Goal: Communication & Community: Answer question/provide support

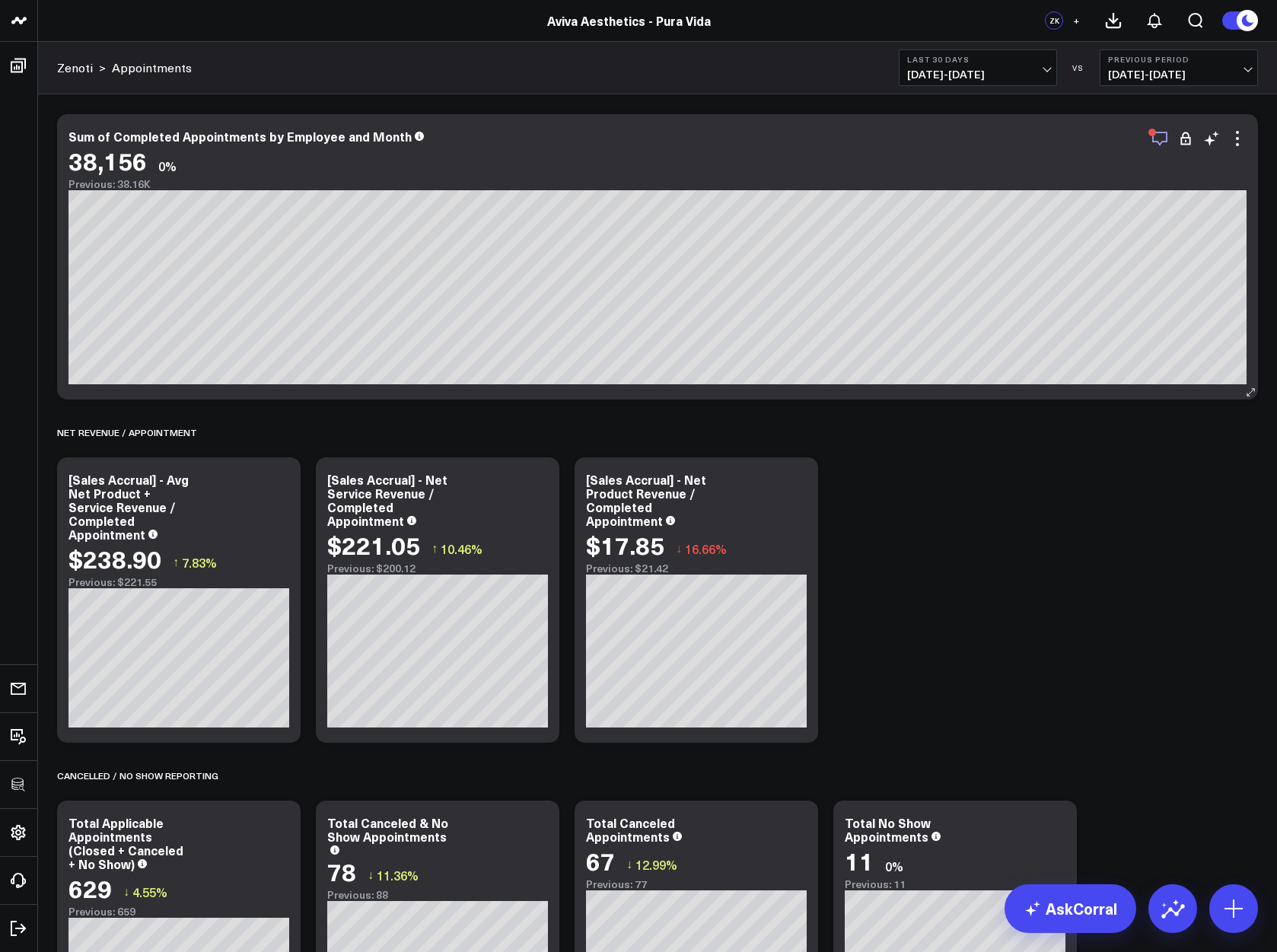
click at [1153, 141] on icon "button" at bounding box center [1159, 139] width 15 height 14
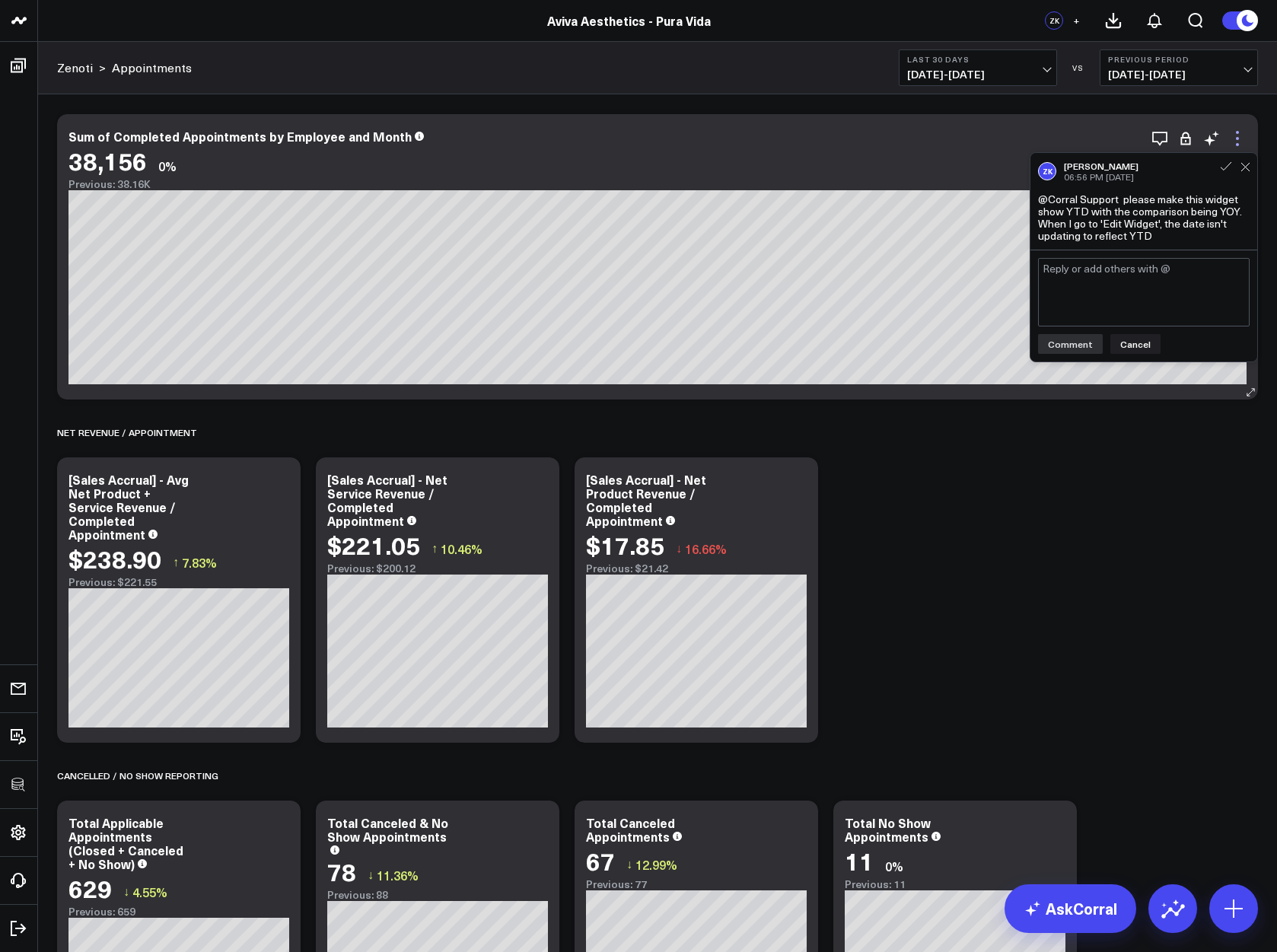
click at [1238, 130] on icon at bounding box center [1237, 138] width 18 height 18
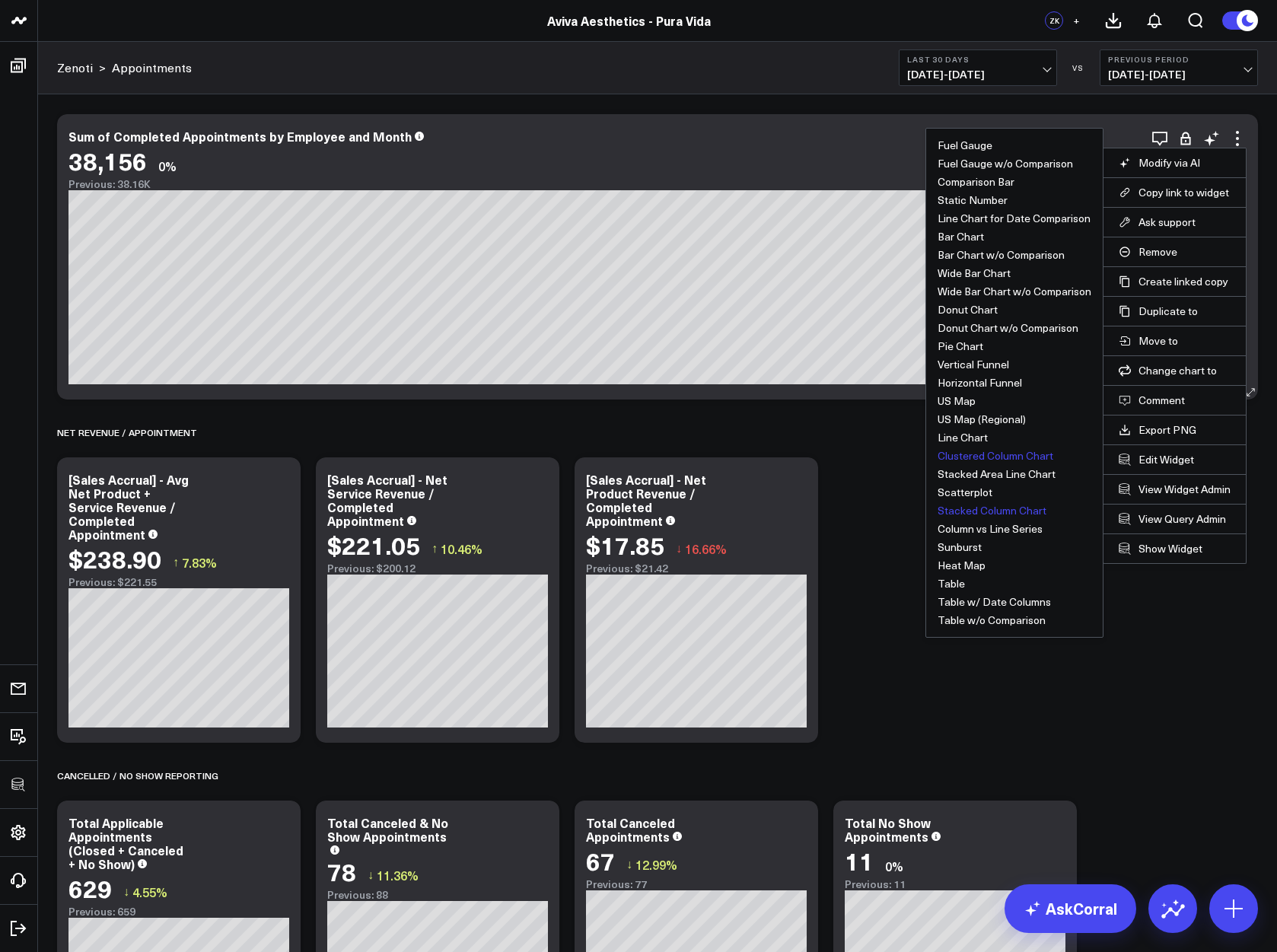
click at [1001, 511] on button "Stacked Column Chart" at bounding box center [992, 510] width 109 height 10
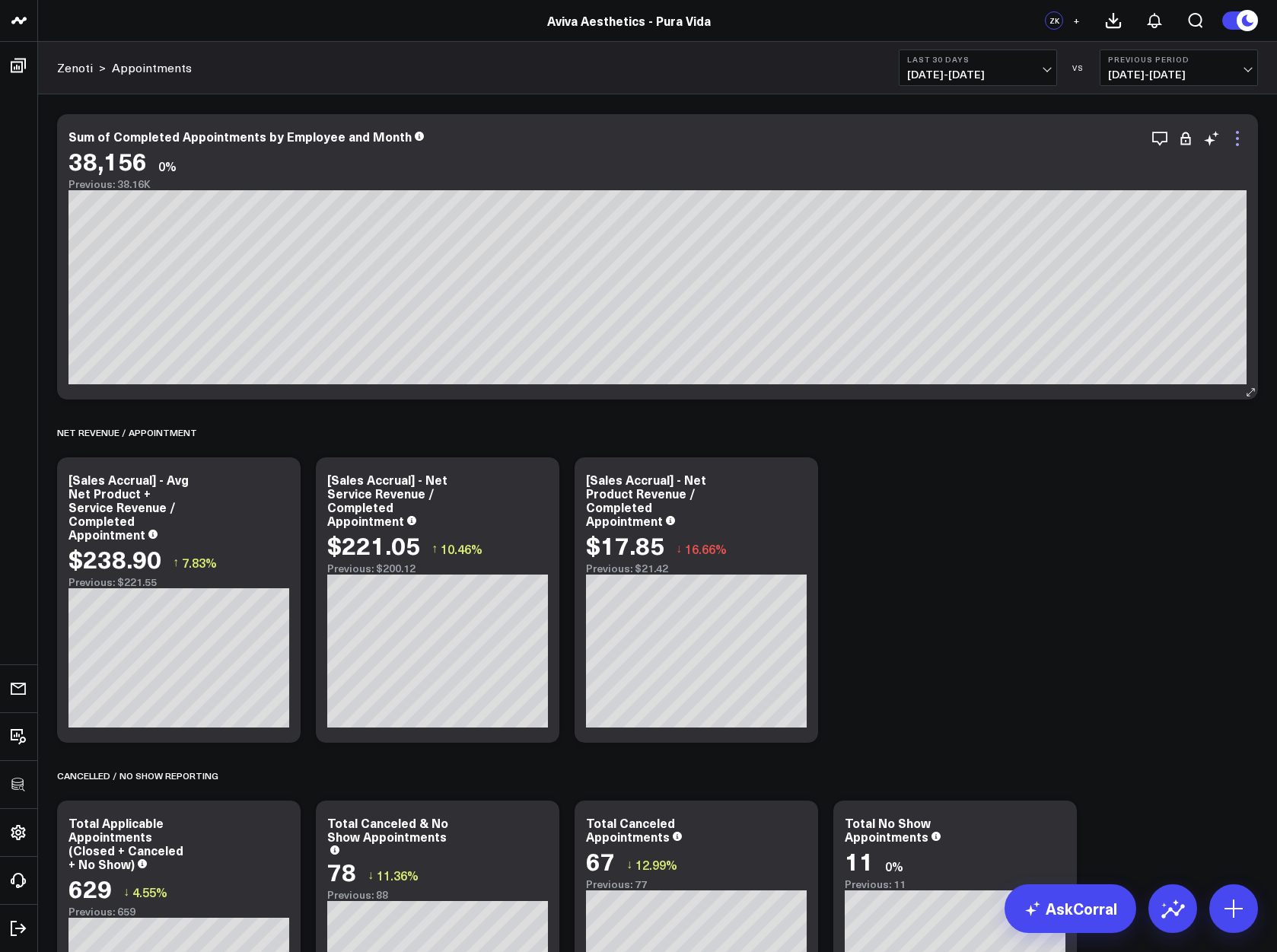
click at [1237, 137] on icon at bounding box center [1238, 139] width 3 height 3
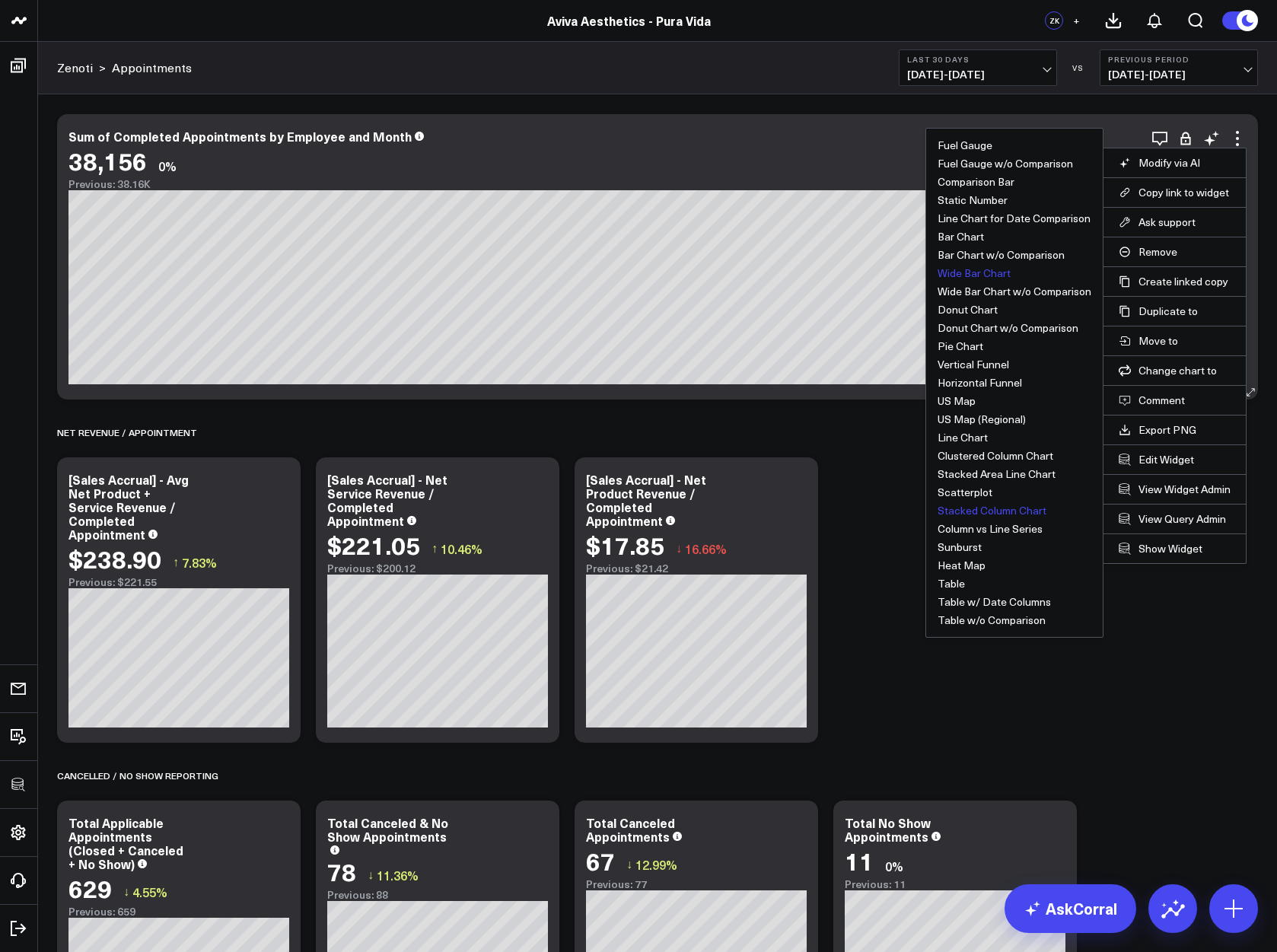
click at [974, 276] on button "Wide Bar Chart" at bounding box center [974, 272] width 73 height 10
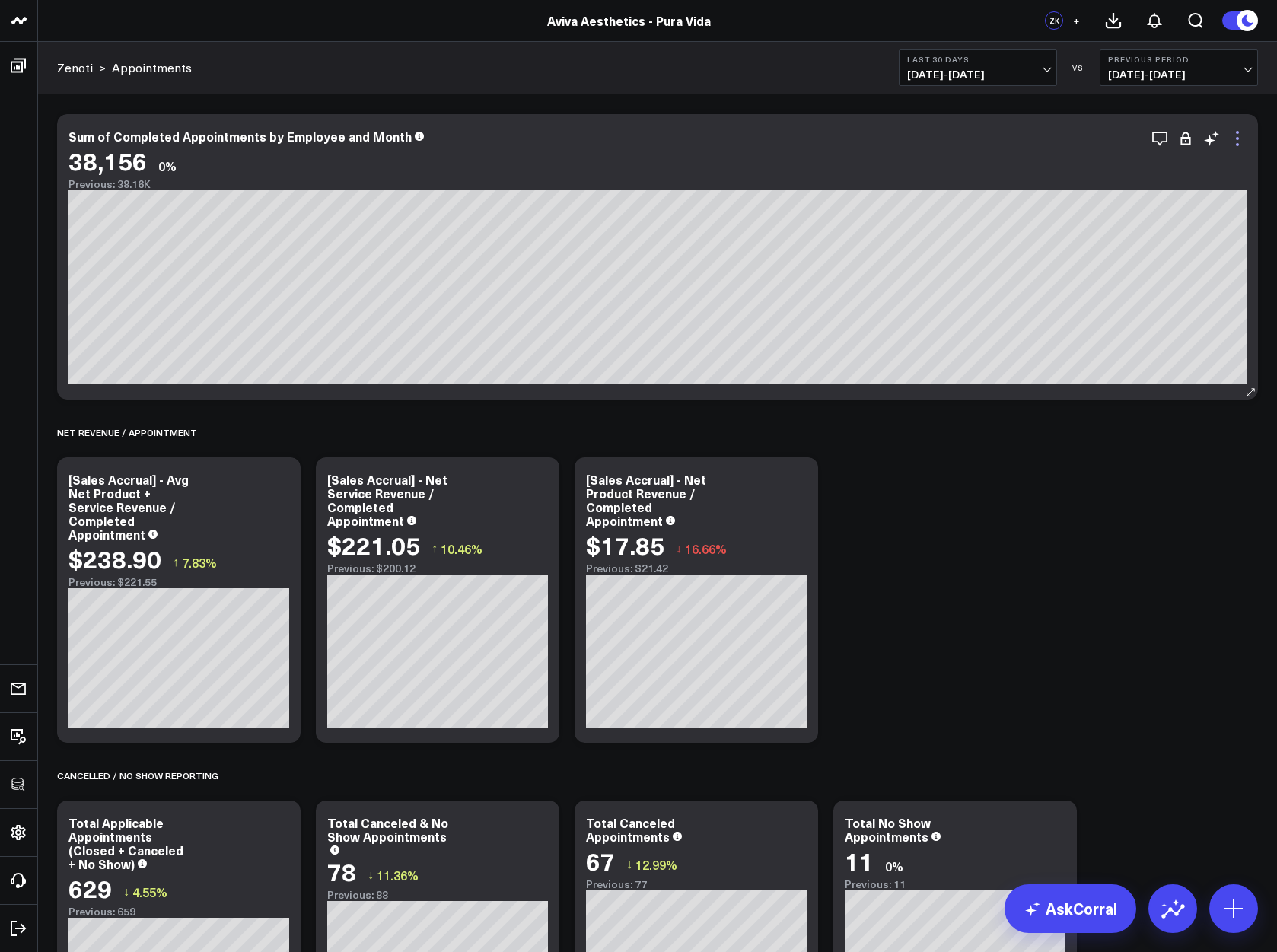
click at [1236, 143] on icon at bounding box center [1237, 138] width 18 height 18
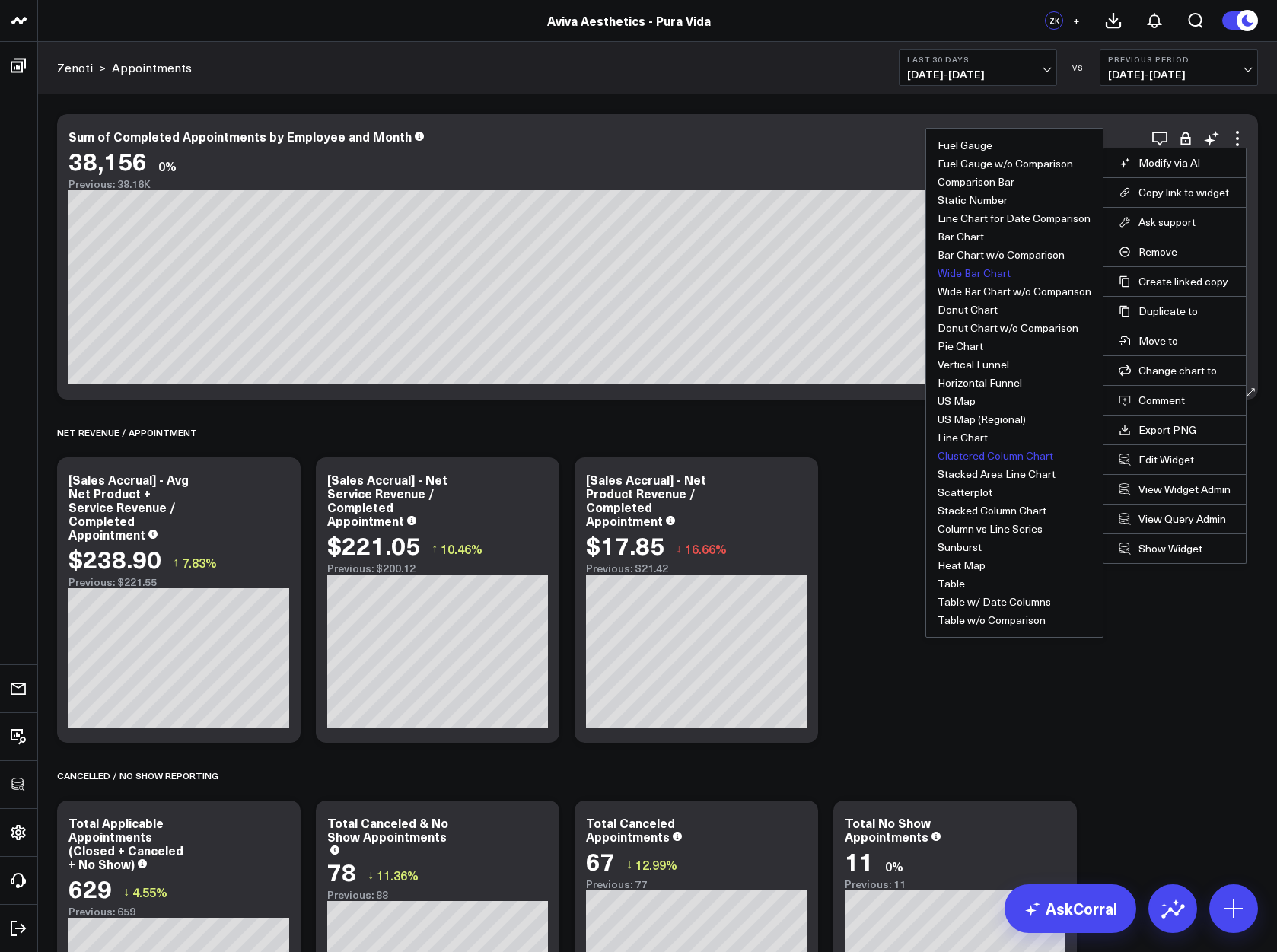
click at [1001, 453] on button "Clustered Column Chart" at bounding box center [996, 455] width 116 height 10
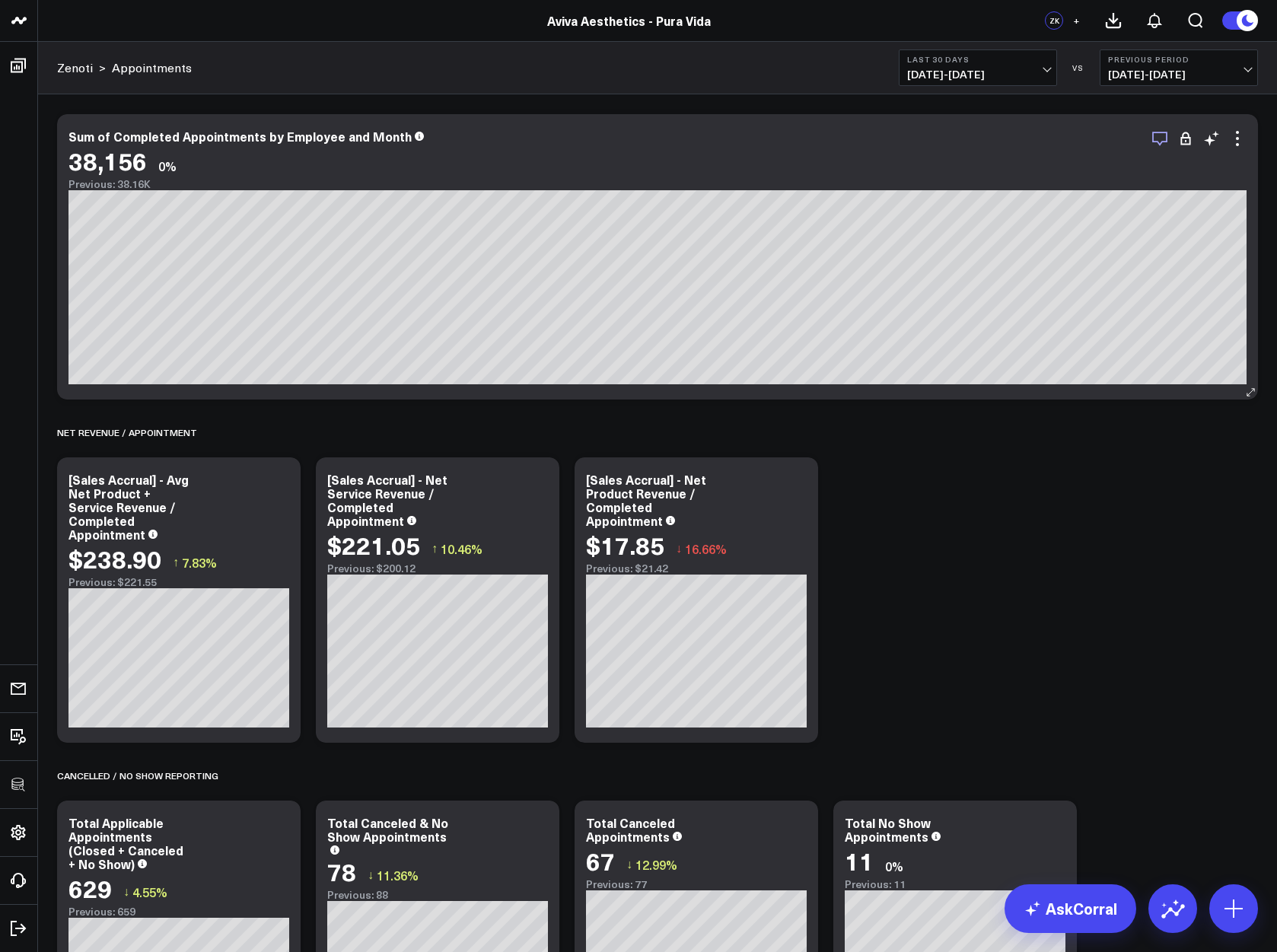
click at [1160, 140] on icon "button" at bounding box center [1159, 138] width 18 height 18
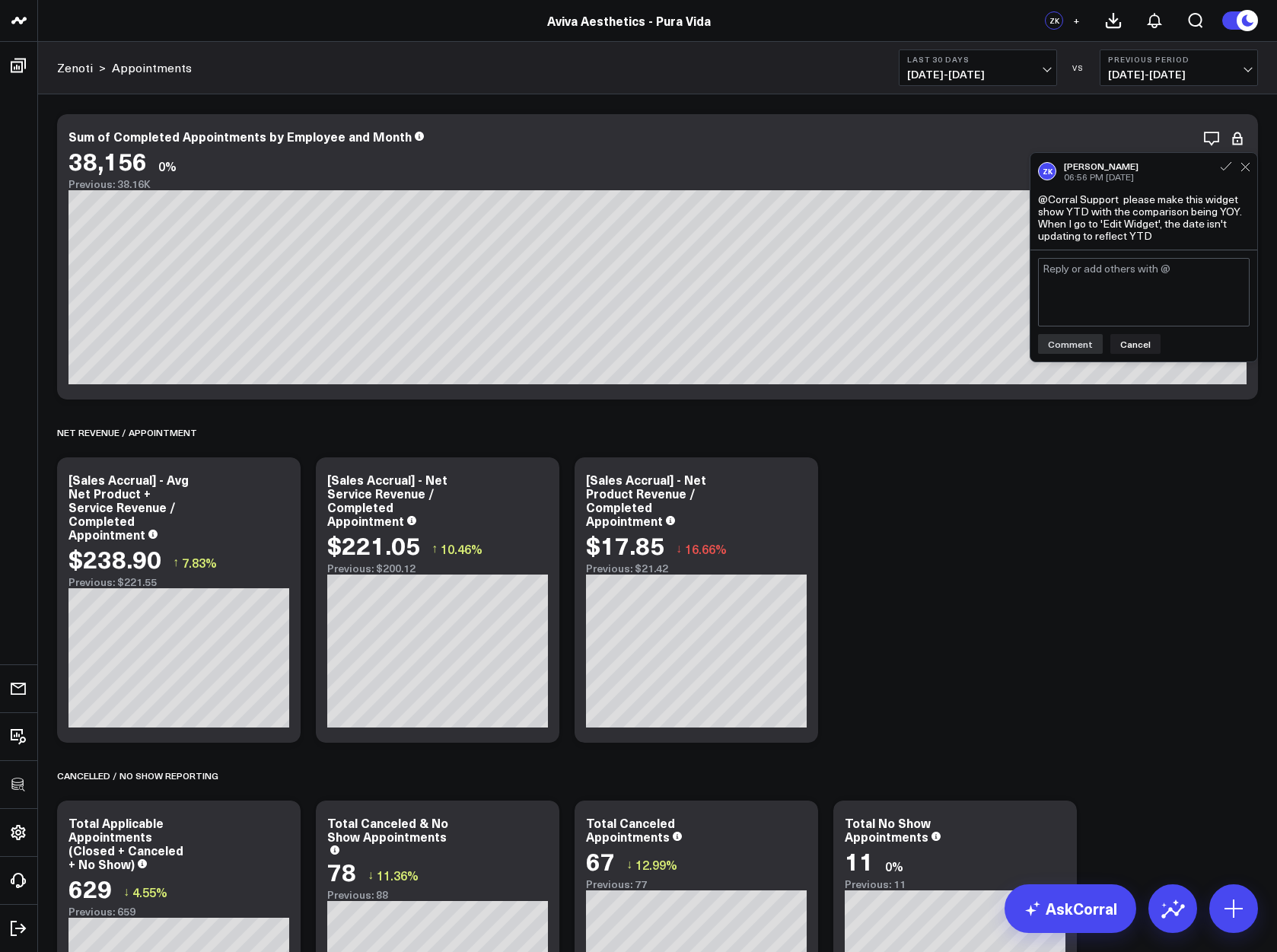
click at [1109, 278] on textarea at bounding box center [1144, 292] width 211 height 68
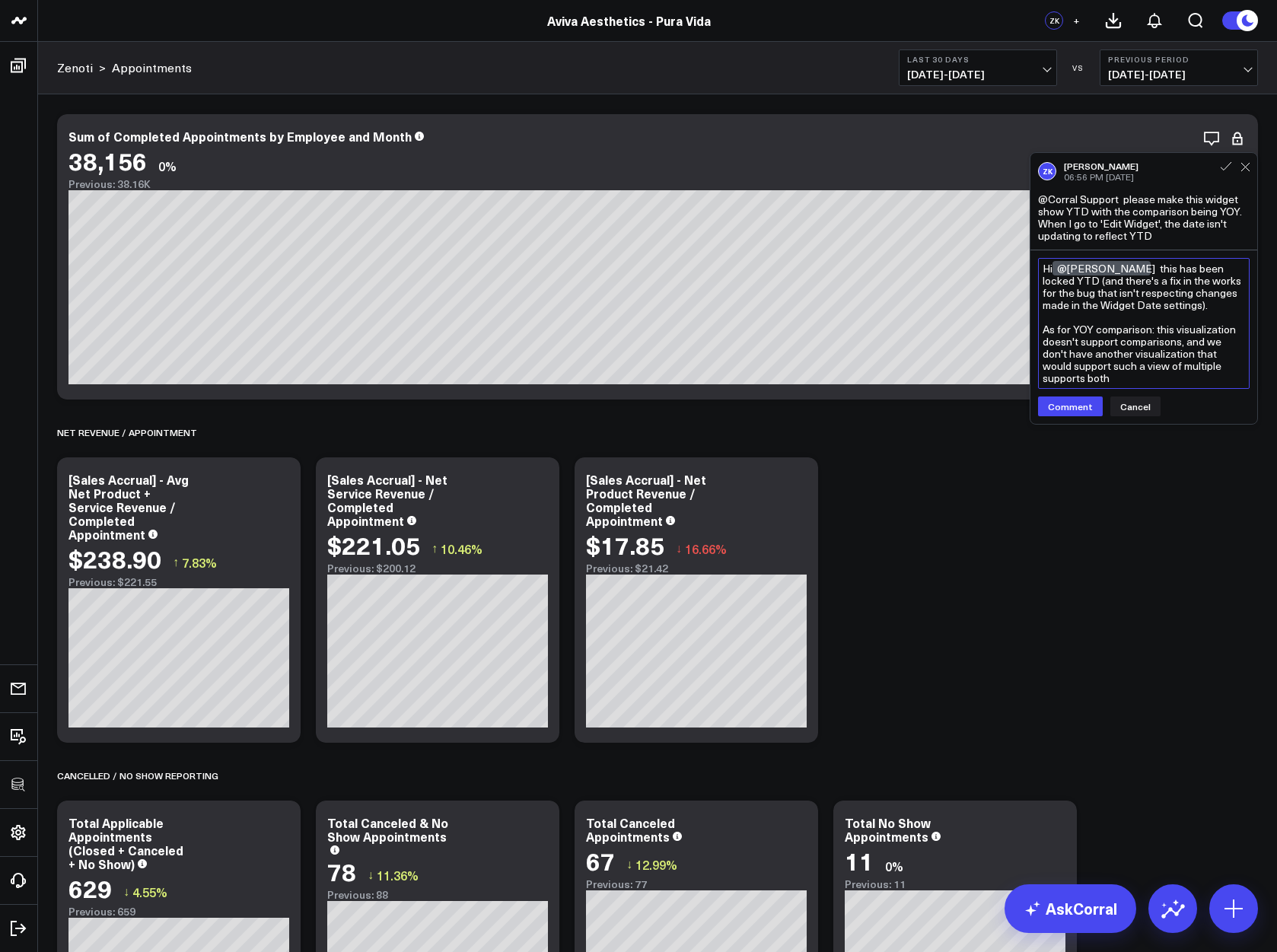
click at [1046, 330] on textarea "Hi @[PERSON_NAME] this has been locked YTD (and there's a fix in the works for …" at bounding box center [1144, 323] width 211 height 131
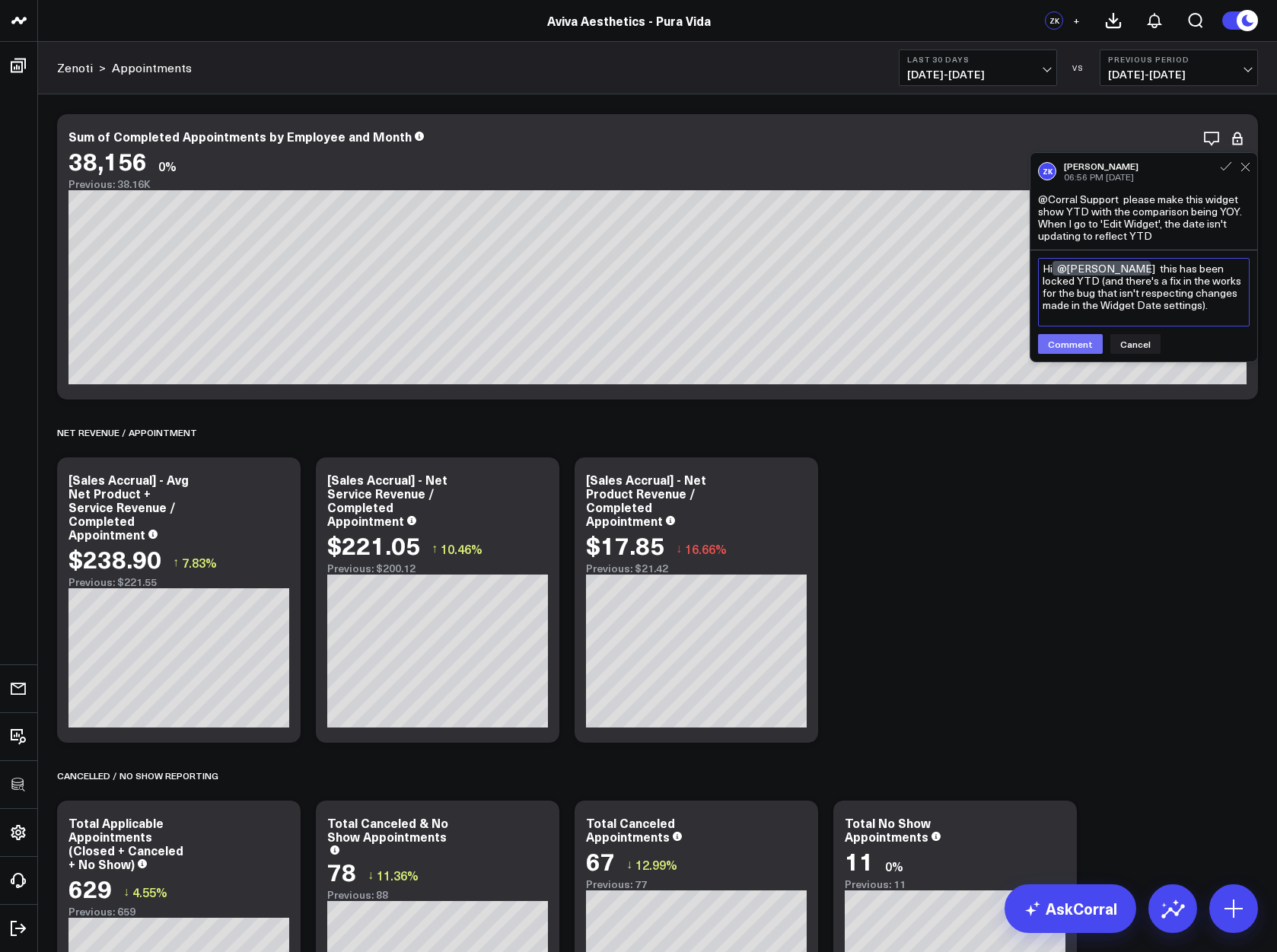
type textarea "Hi @[PERSON_NAME] this has been locked YTD (and there's a fix in the works for …"
click at [1066, 344] on button "Comment" at bounding box center [1070, 344] width 64 height 20
